Goal: Complete application form

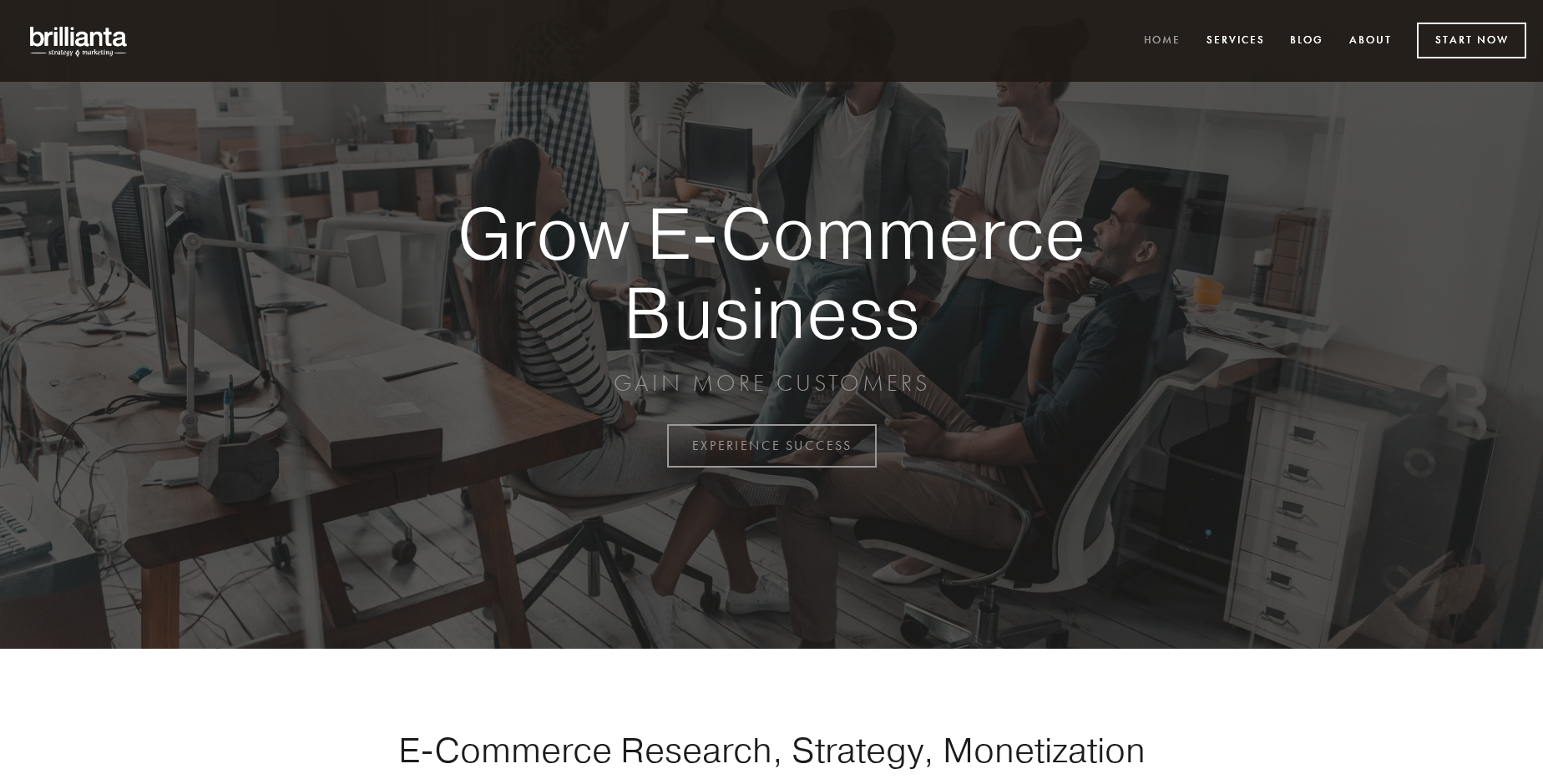
scroll to position [4375, 0]
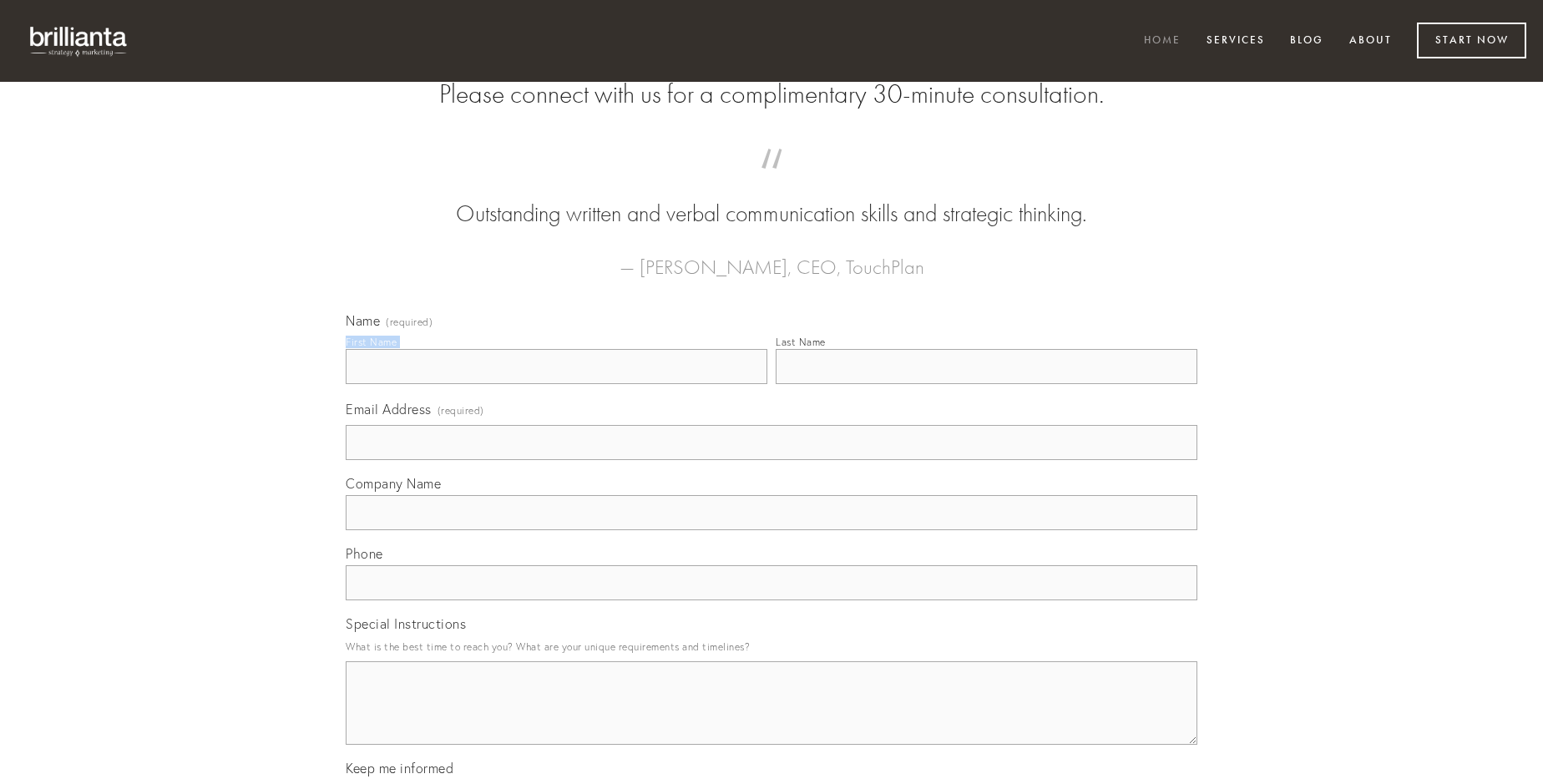
type input "[PERSON_NAME]"
click at [986, 384] on input "Last Name" at bounding box center [986, 366] width 422 height 35
type input "[PERSON_NAME]"
click at [772, 460] on input "Email Address (required)" at bounding box center [771, 442] width 852 height 35
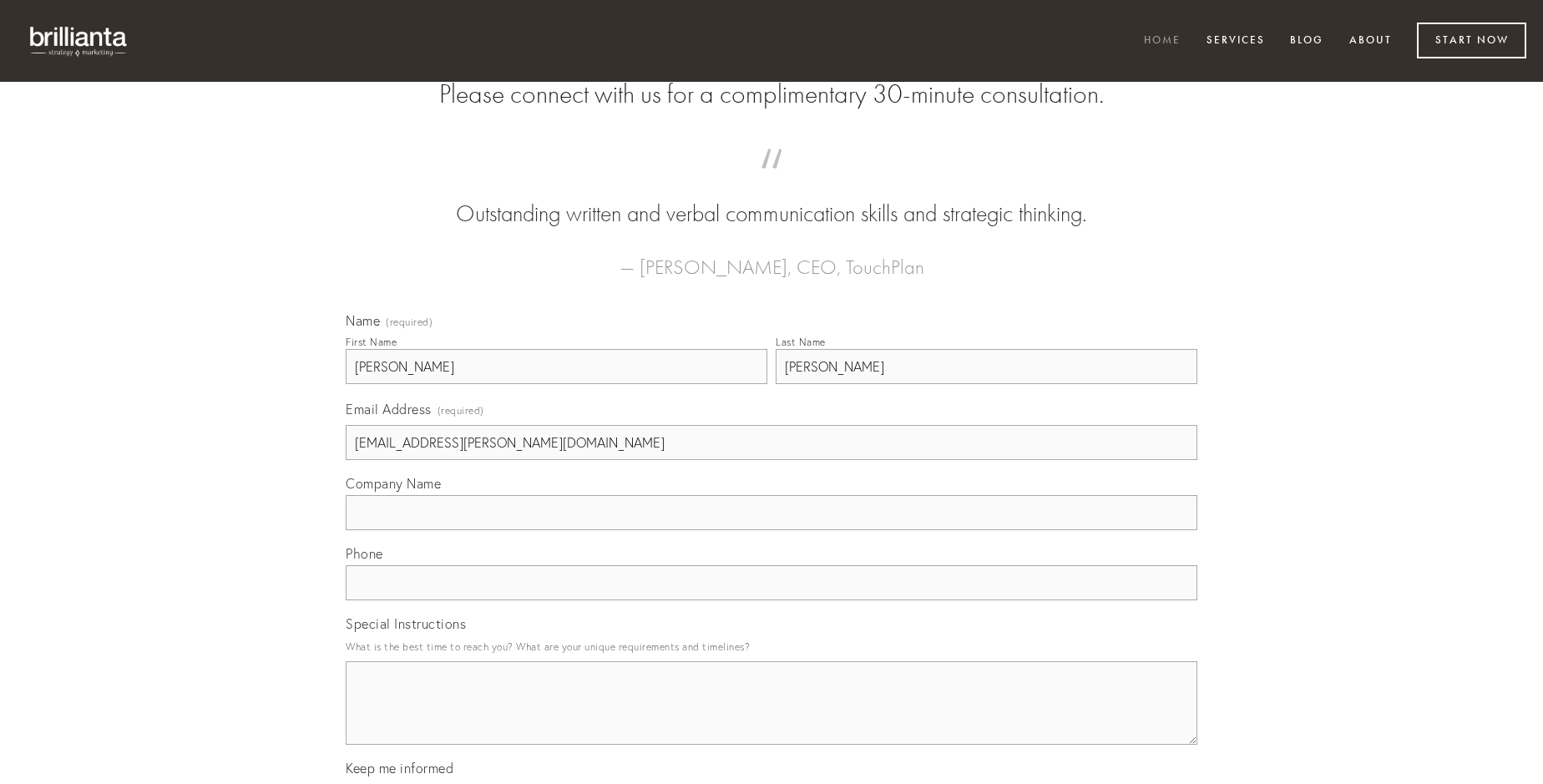
type input "[EMAIL_ADDRESS][PERSON_NAME][DOMAIN_NAME]"
click at [772, 530] on input "Company Name" at bounding box center [771, 512] width 852 height 35
type input "nesciunt"
click at [772, 600] on input "text" at bounding box center [771, 582] width 852 height 35
click at [772, 718] on textarea "Special Instructions" at bounding box center [771, 703] width 852 height 84
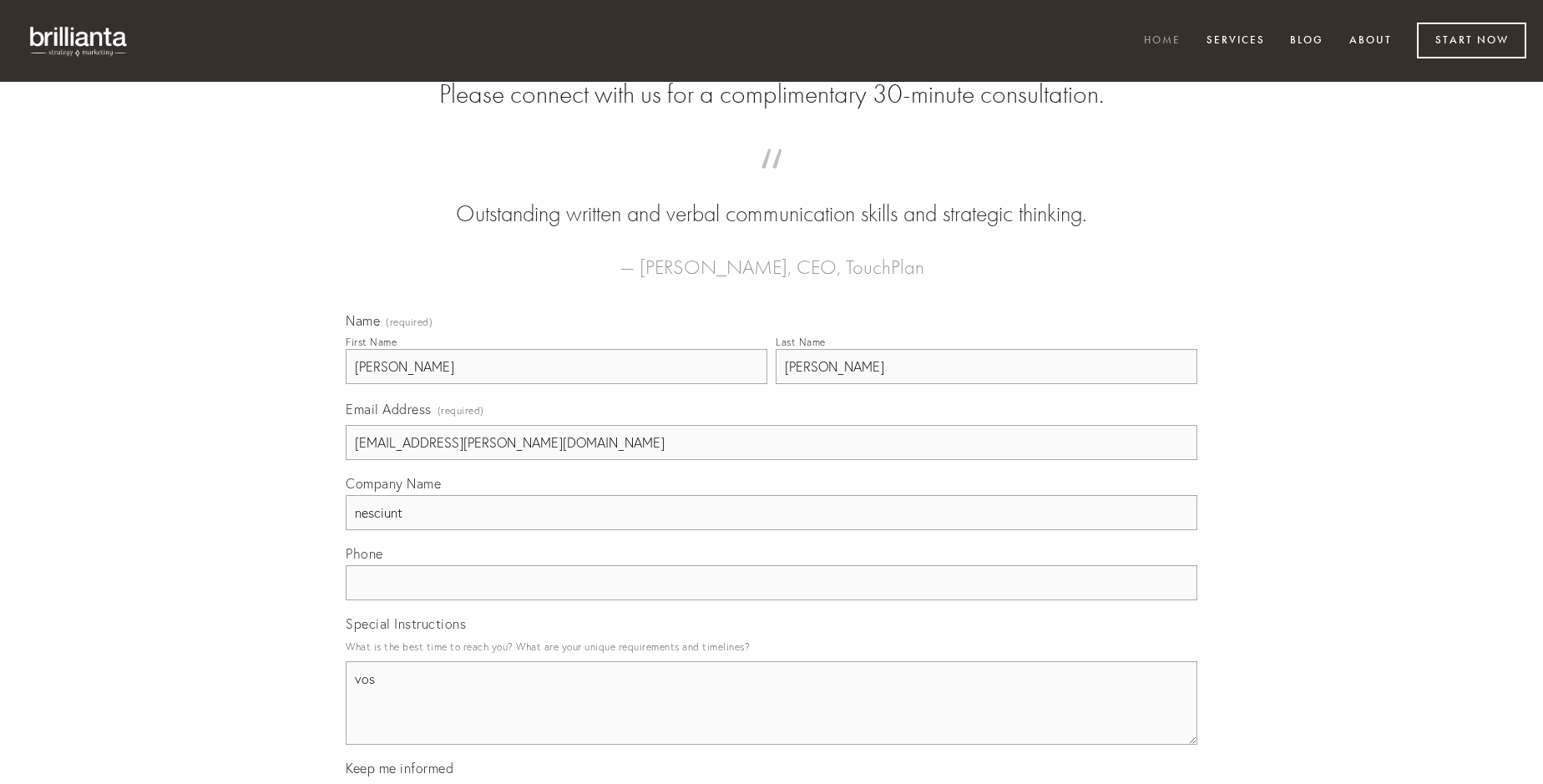
type textarea "vos"
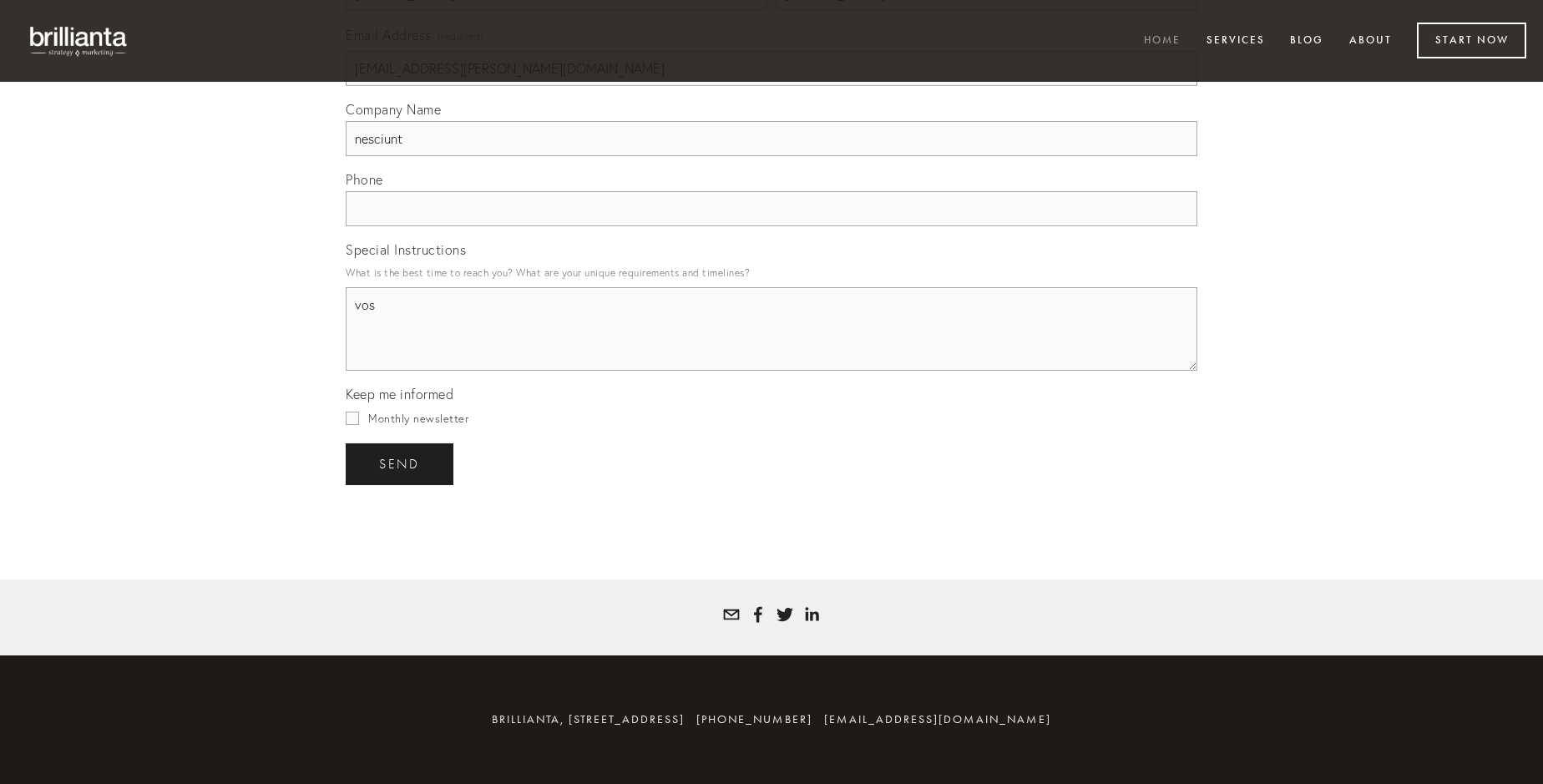
click at [401, 463] on span "send" at bounding box center [399, 464] width 41 height 15
